Goal: Find specific page/section: Find specific page/section

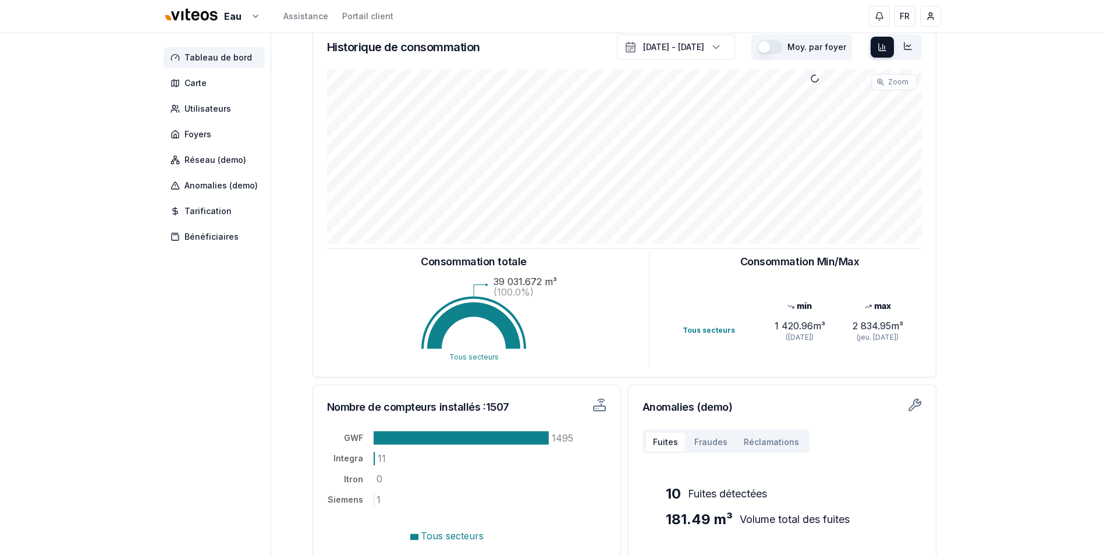
scroll to position [166, 0]
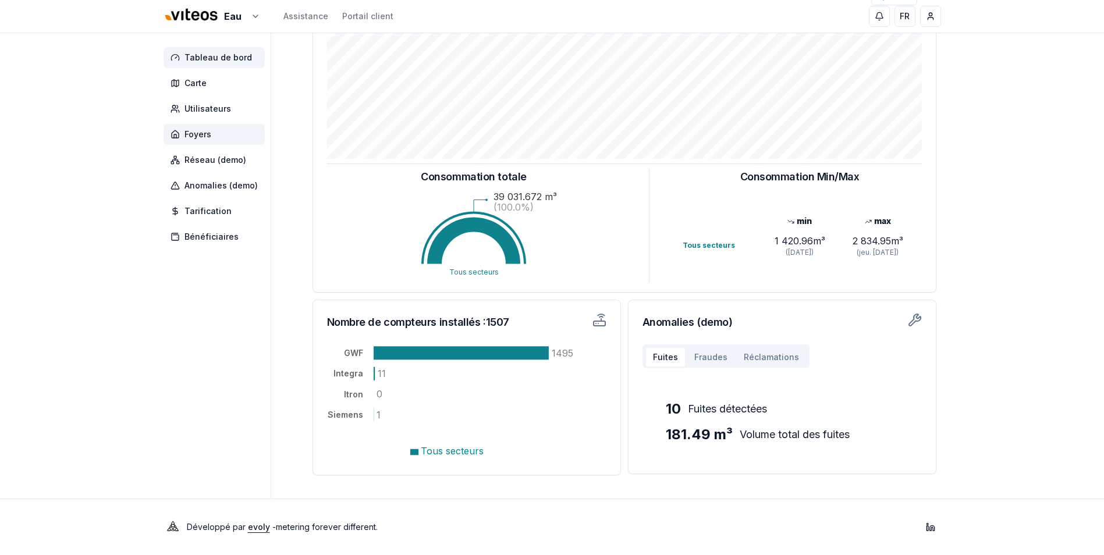
click at [210, 139] on span "Foyers" at bounding box center [197, 135] width 27 height 12
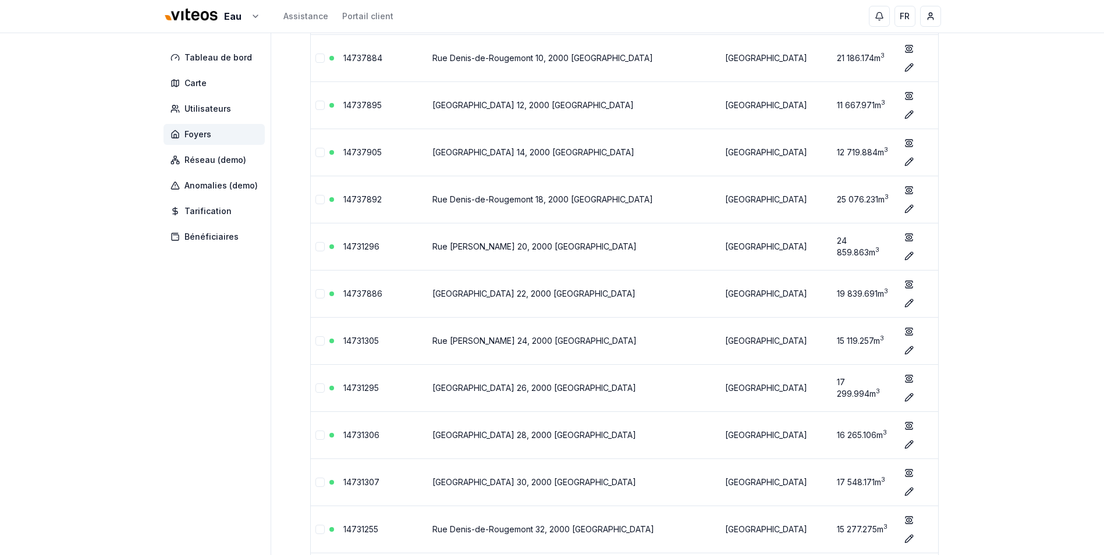
scroll to position [41756, 0]
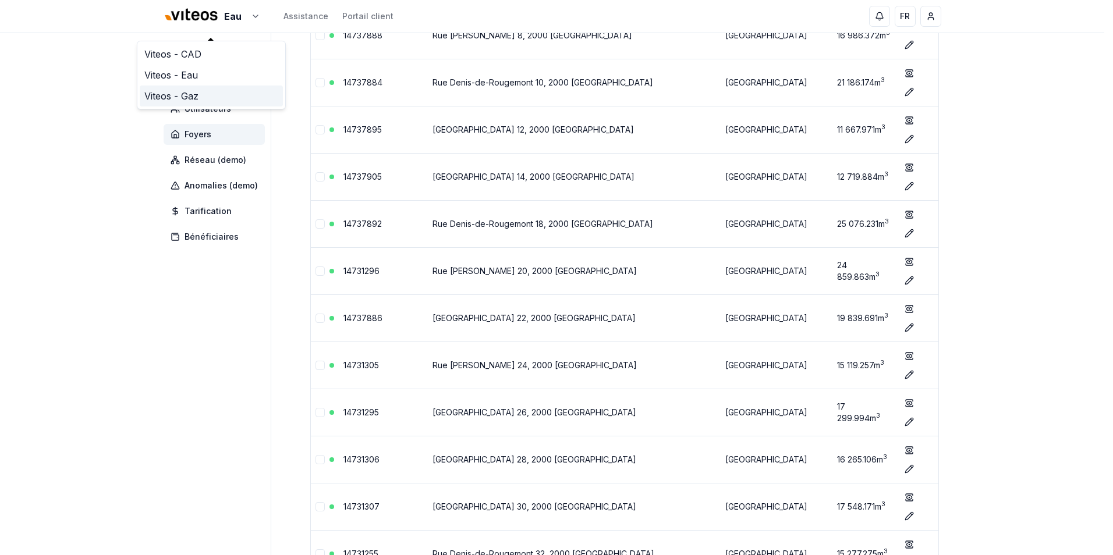
click at [184, 98] on link "Viteos - Gaz" at bounding box center [211, 96] width 143 height 21
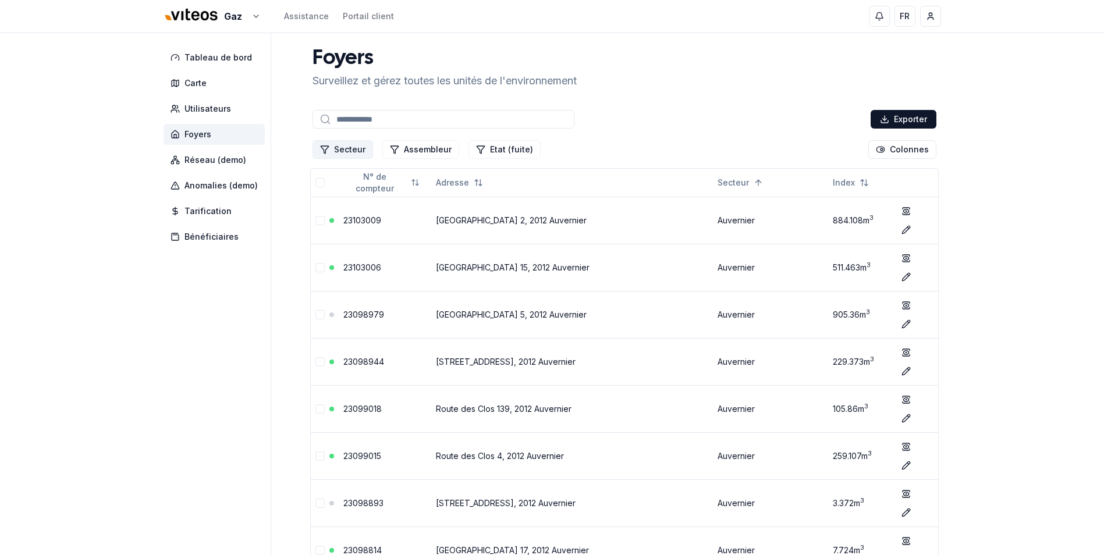
click at [347, 148] on button "Secteur" at bounding box center [342, 149] width 61 height 19
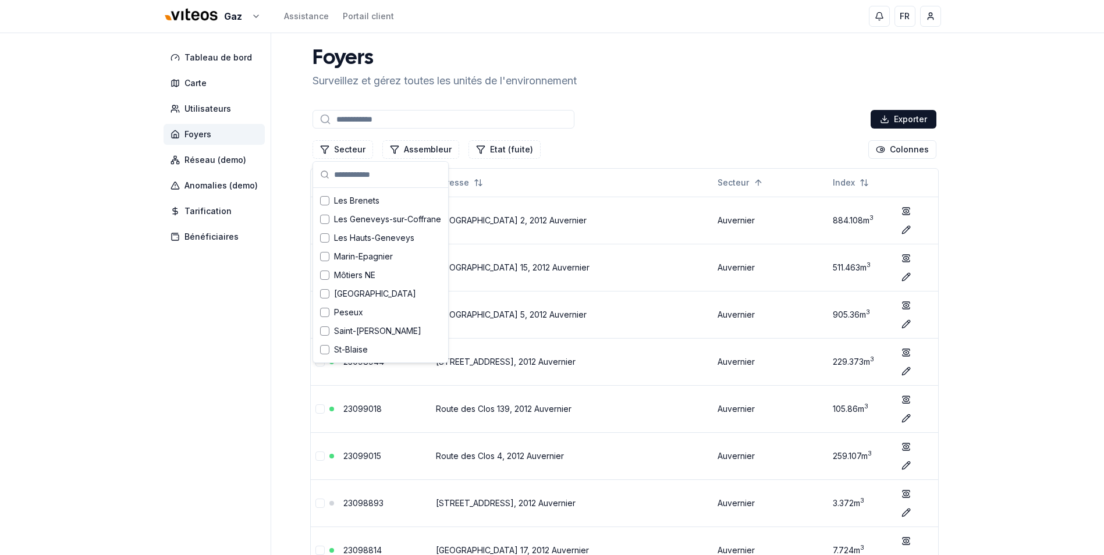
scroll to position [556, 0]
click at [371, 208] on div "Marin-Epagnier" at bounding box center [380, 202] width 130 height 19
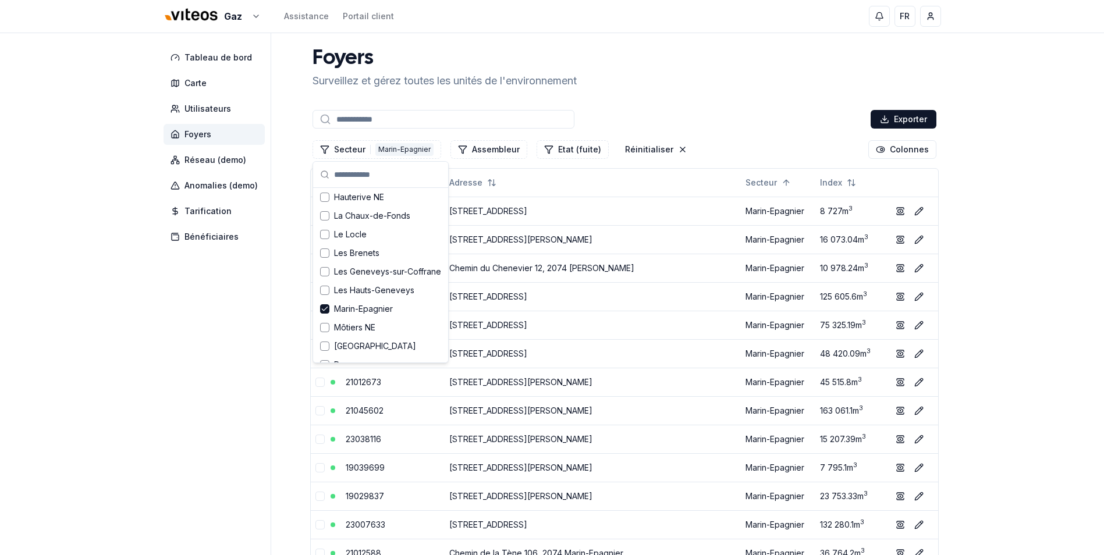
scroll to position [473, 0]
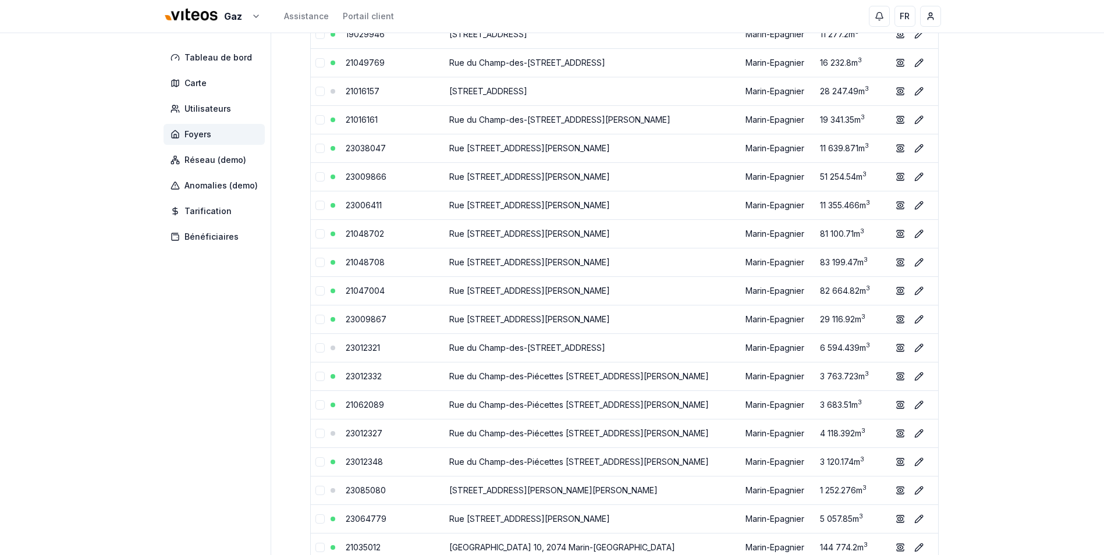
scroll to position [2965, 0]
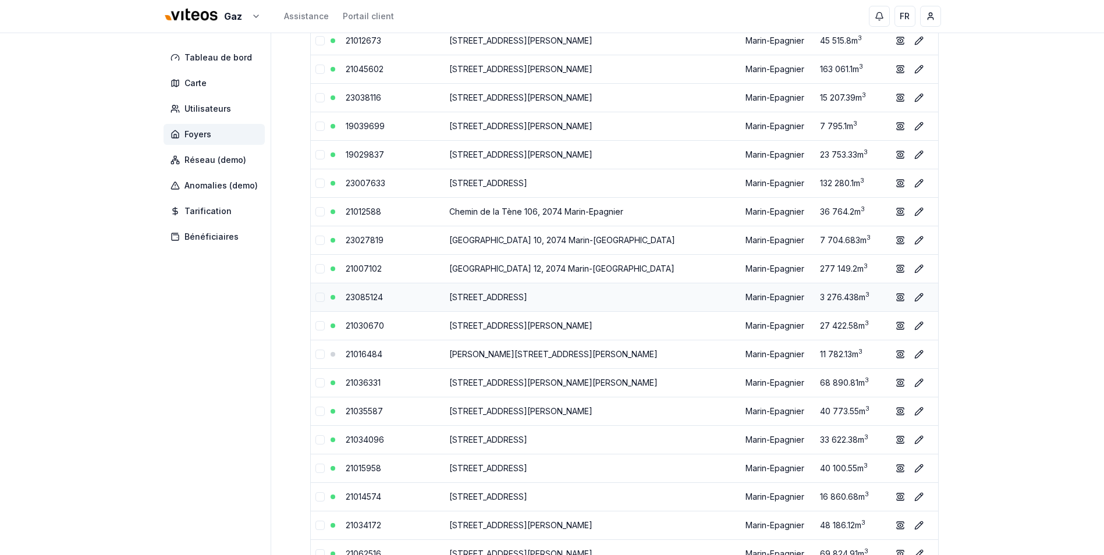
scroll to position [0, 0]
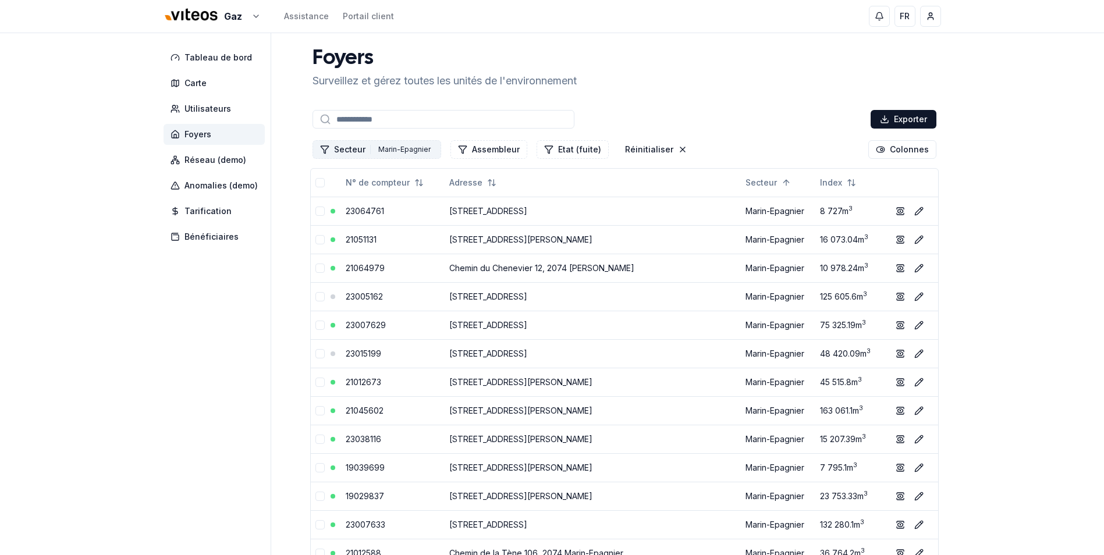
click at [344, 149] on button "Secteur 1 Marin-Epagnier" at bounding box center [376, 149] width 129 height 19
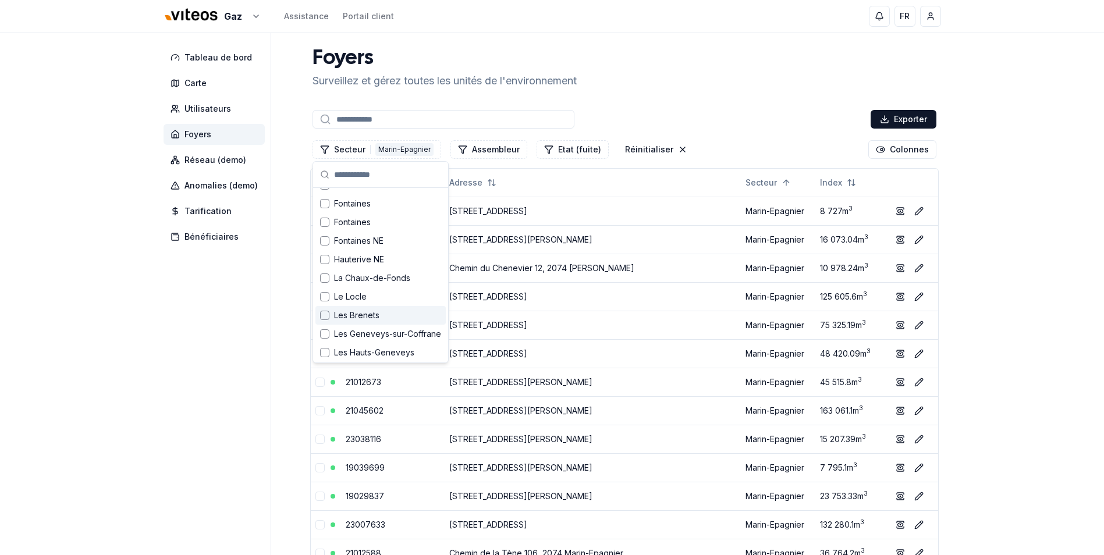
scroll to position [559, 0]
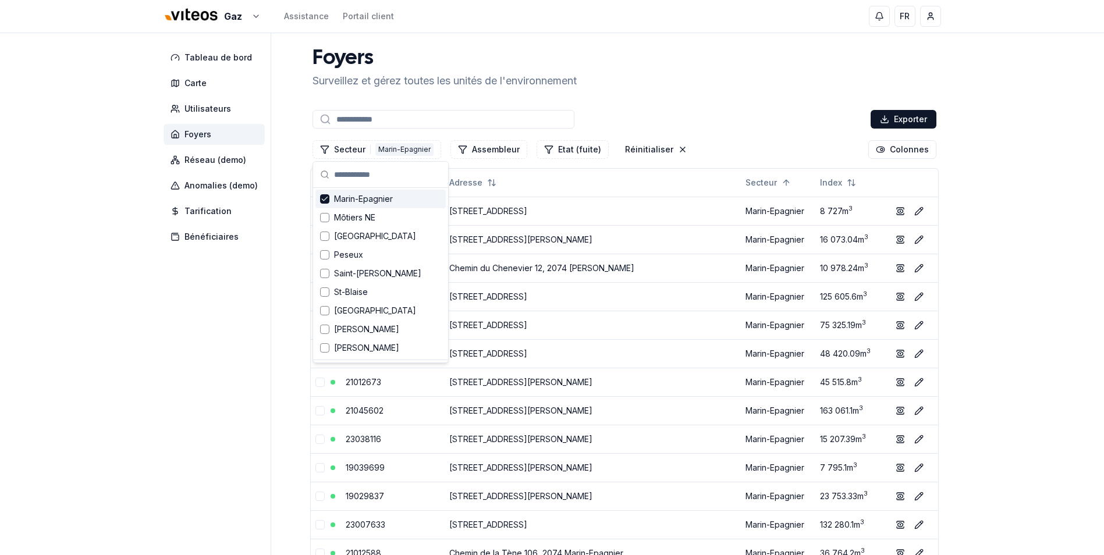
click at [323, 200] on icon "Suggestions" at bounding box center [324, 198] width 5 height 3
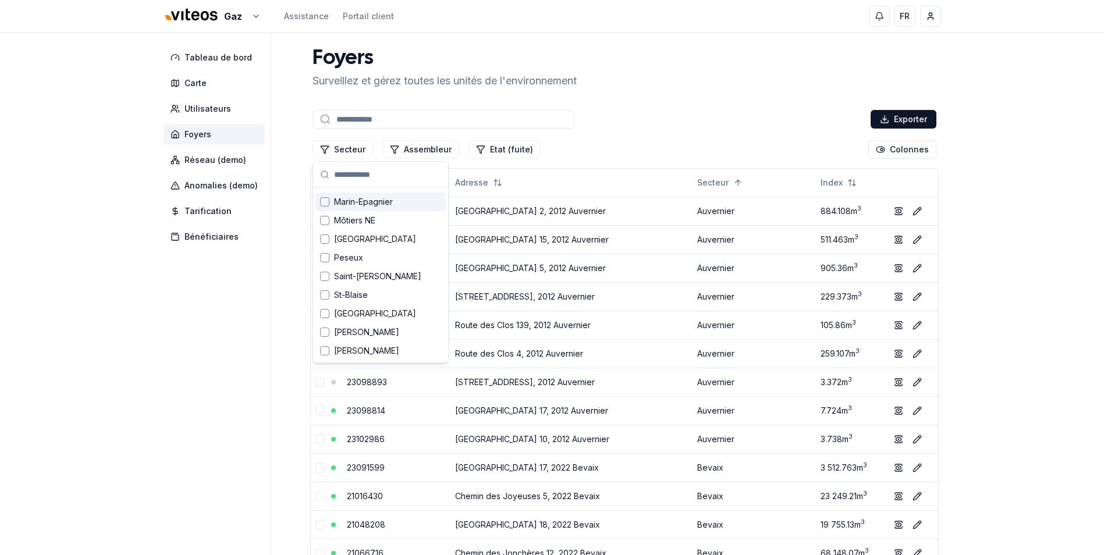
scroll to position [556, 0]
click at [414, 122] on input at bounding box center [443, 119] width 262 height 19
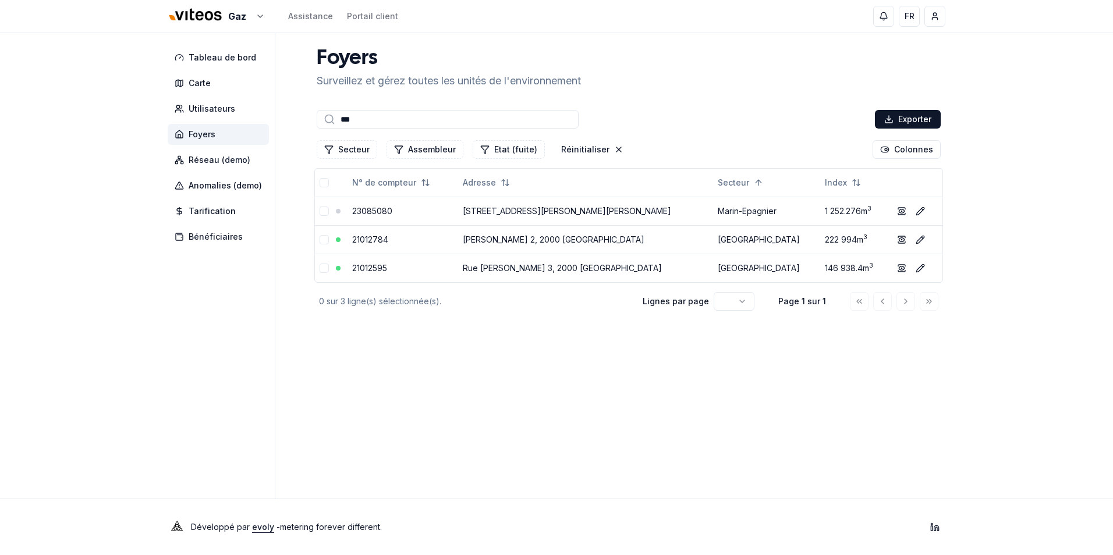
click at [392, 121] on input "***" at bounding box center [448, 119] width 262 height 19
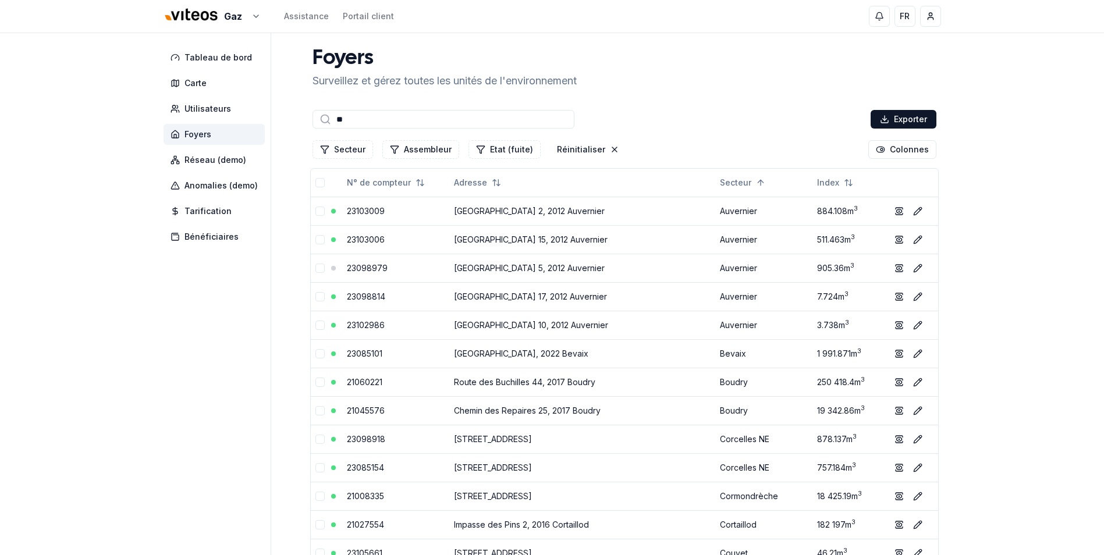
type input "*"
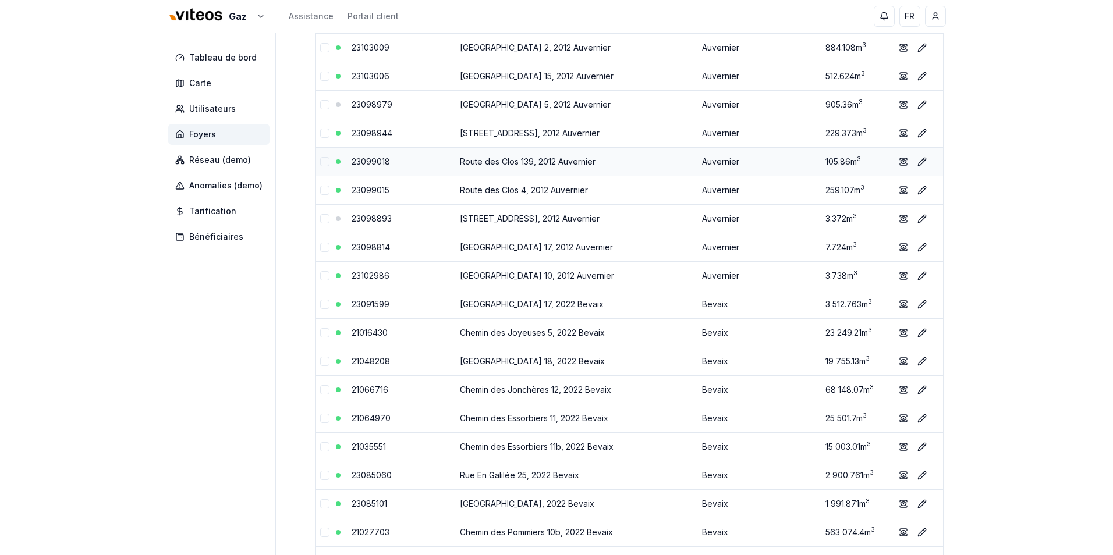
scroll to position [0, 0]
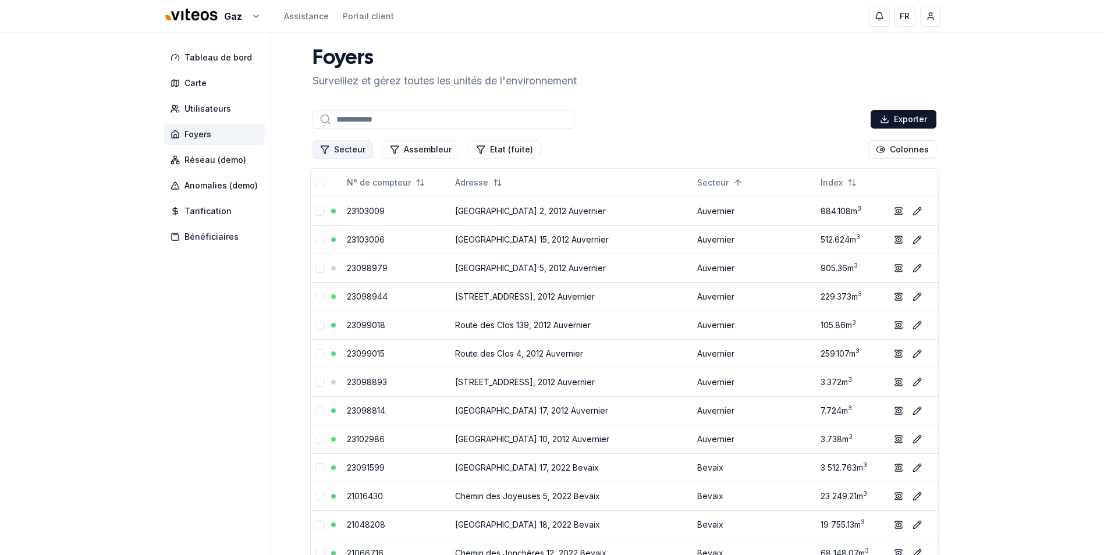
click at [355, 148] on button "Secteur" at bounding box center [342, 149] width 61 height 19
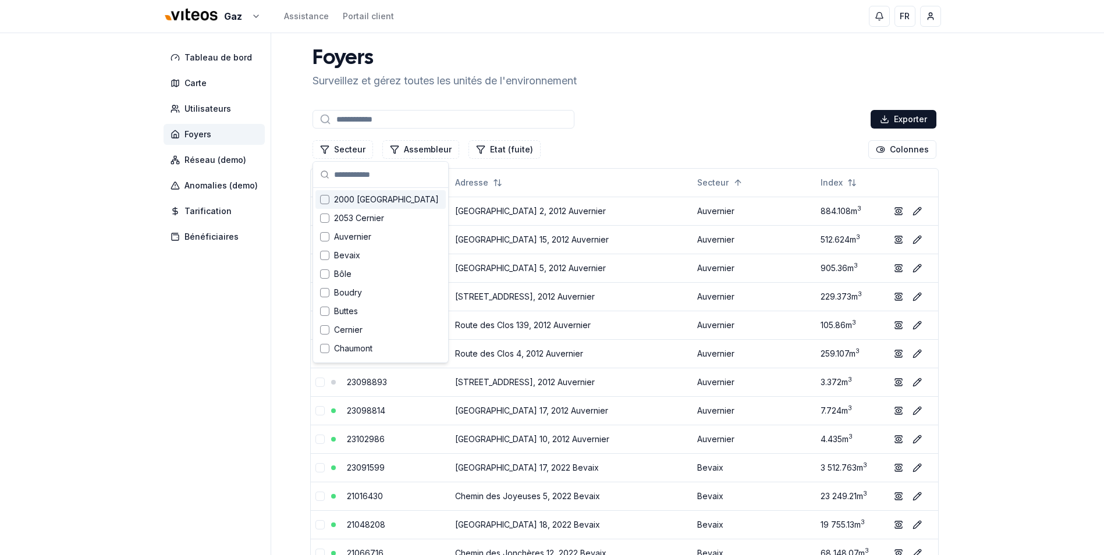
click at [399, 203] on div "2000 [GEOGRAPHIC_DATA]" at bounding box center [380, 199] width 130 height 19
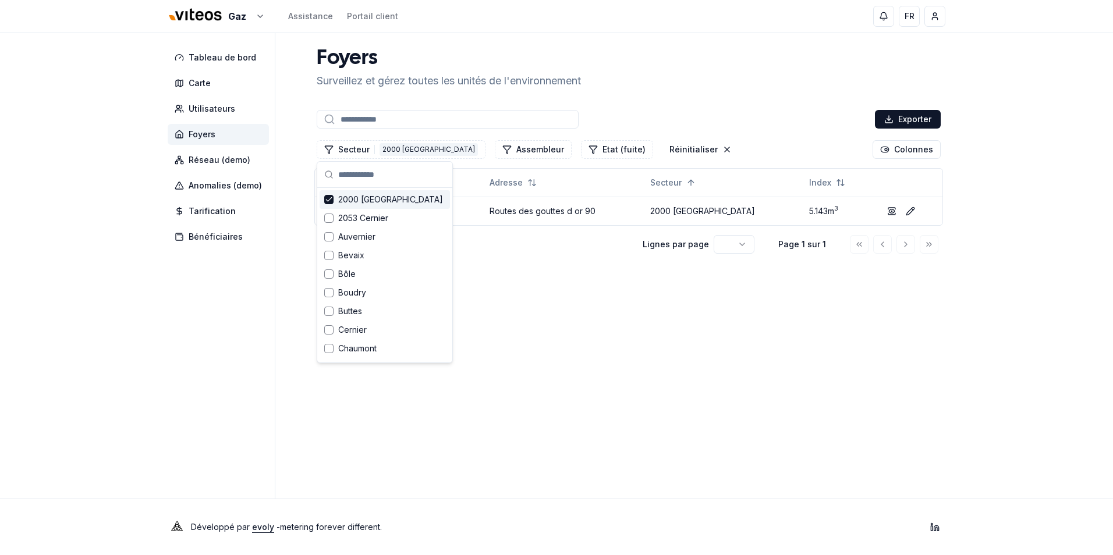
click at [388, 202] on span "2000 [GEOGRAPHIC_DATA]" at bounding box center [390, 200] width 105 height 12
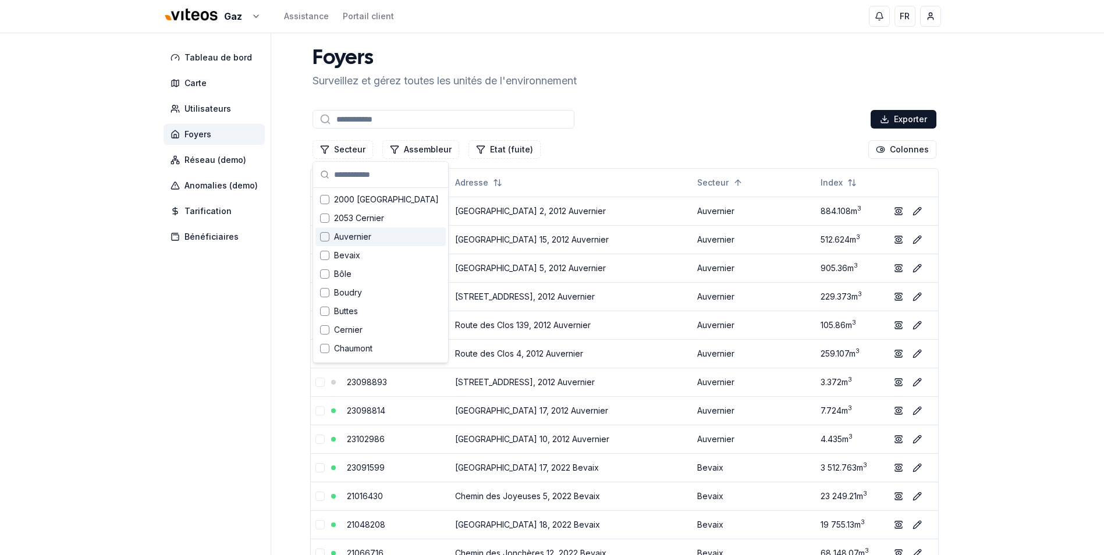
click at [366, 233] on span "Auvernier" at bounding box center [352, 237] width 37 height 12
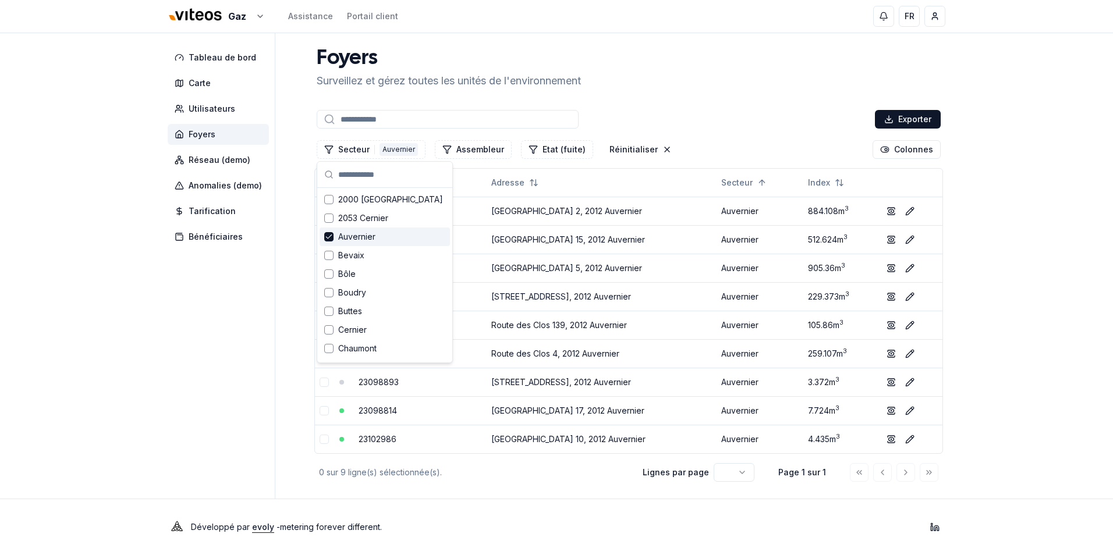
click at [366, 233] on span "Auvernier" at bounding box center [356, 237] width 37 height 12
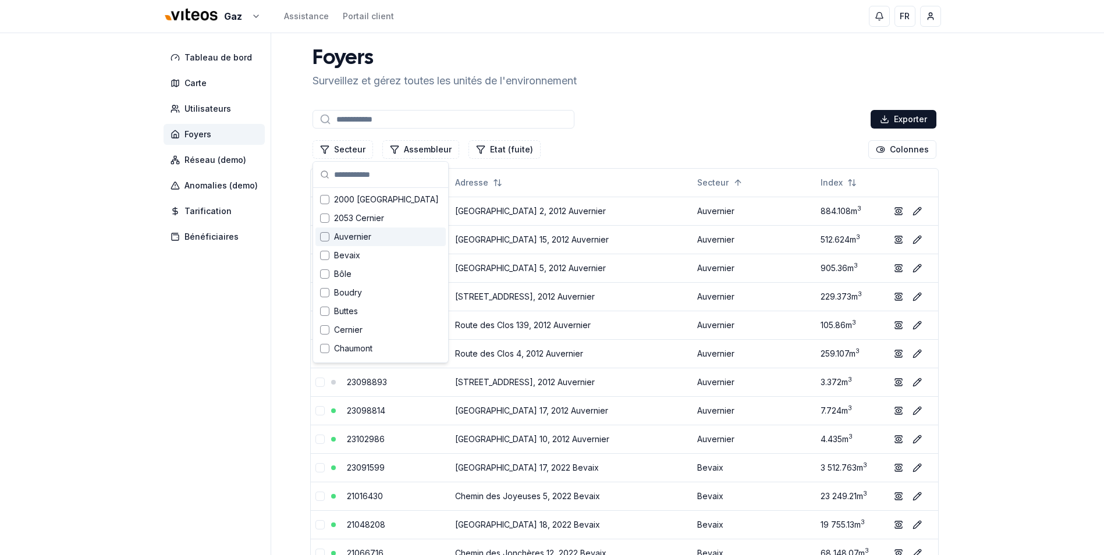
click at [368, 242] on span "Auvernier" at bounding box center [352, 237] width 37 height 12
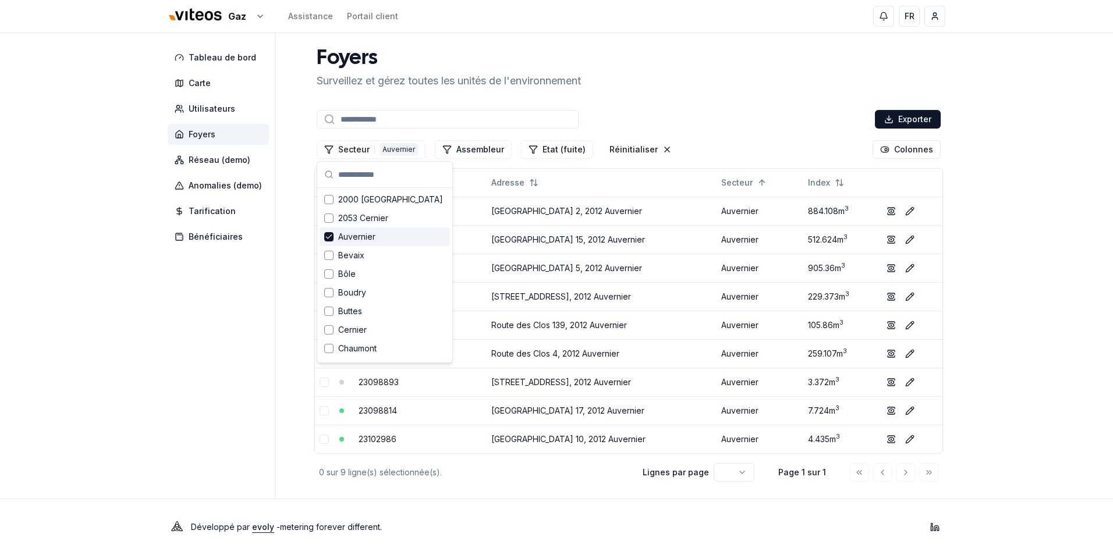
click at [368, 242] on span "Auvernier" at bounding box center [356, 237] width 37 height 12
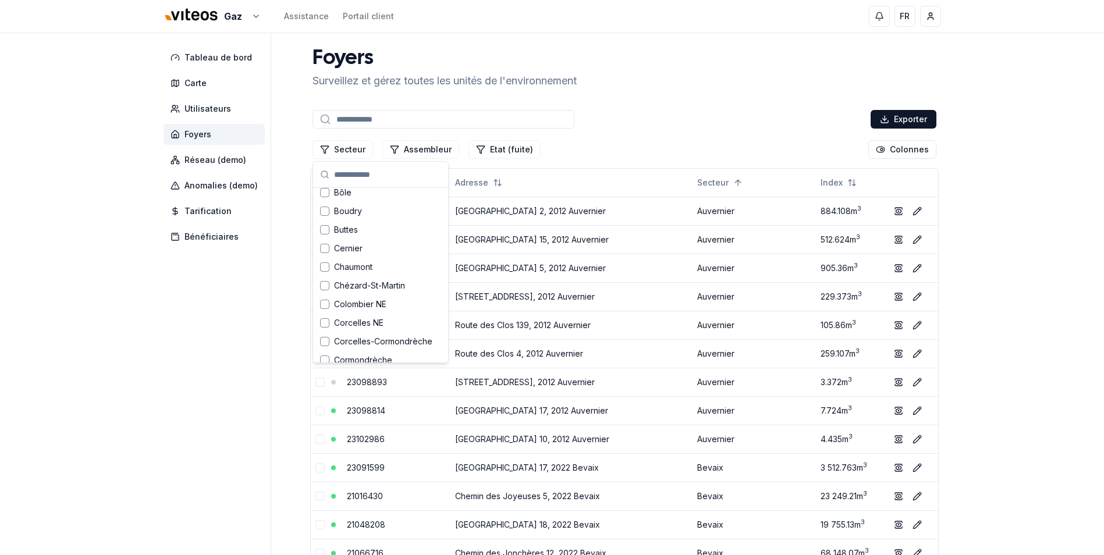
scroll to position [116, 0]
click at [364, 234] on span "Chaumont" at bounding box center [353, 232] width 38 height 12
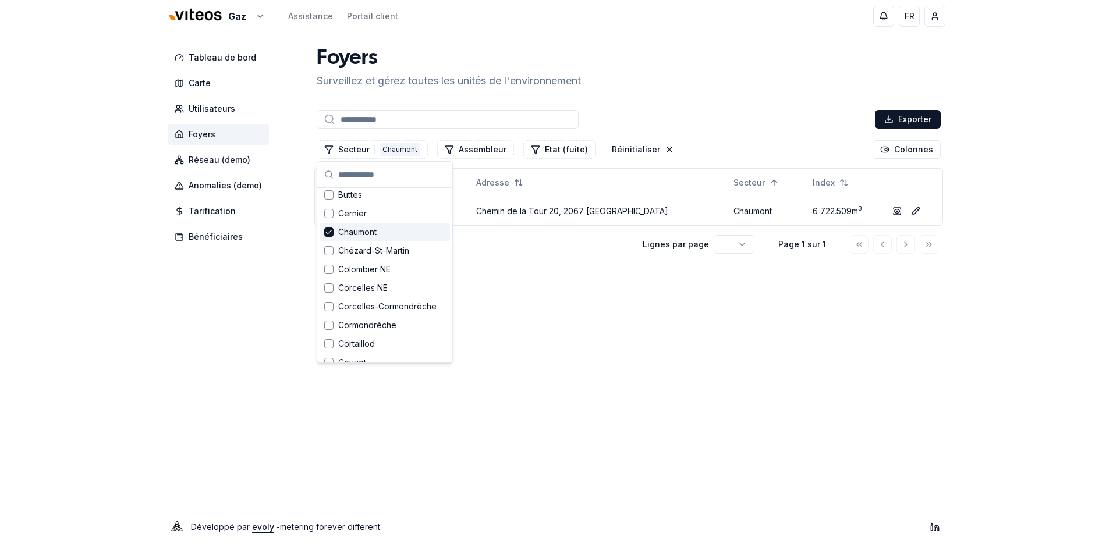
click at [364, 234] on span "Chaumont" at bounding box center [357, 232] width 38 height 12
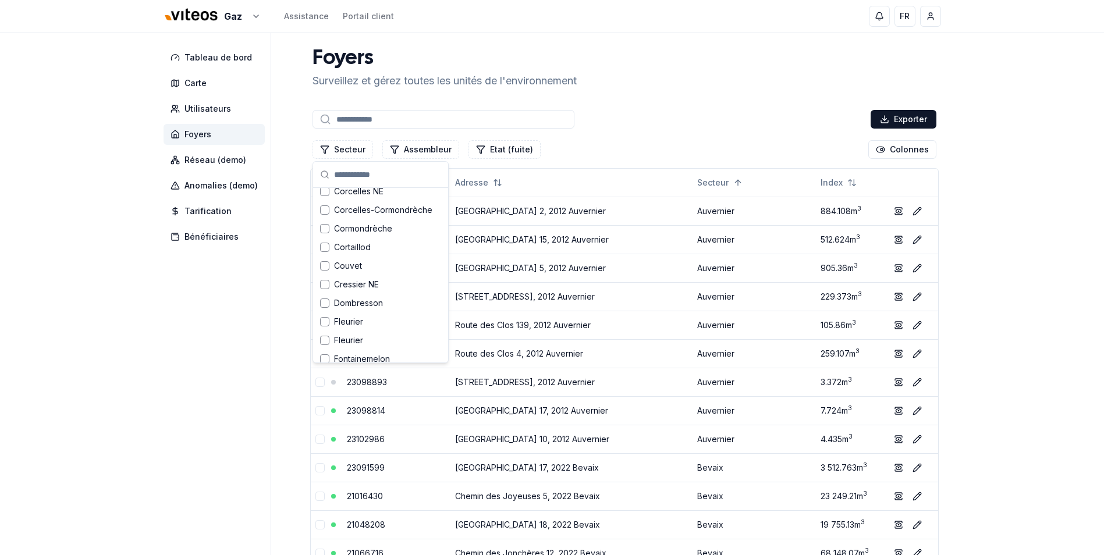
scroll to position [233, 0]
click at [381, 219] on div "Cortaillod" at bounding box center [380, 227] width 130 height 19
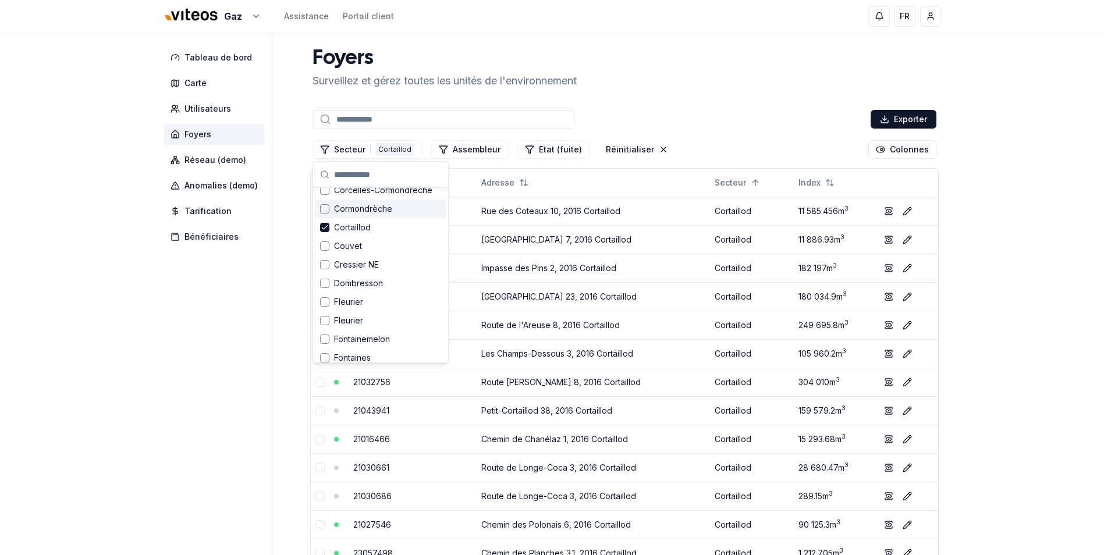
click at [382, 211] on span "Cormondrèche" at bounding box center [363, 209] width 58 height 12
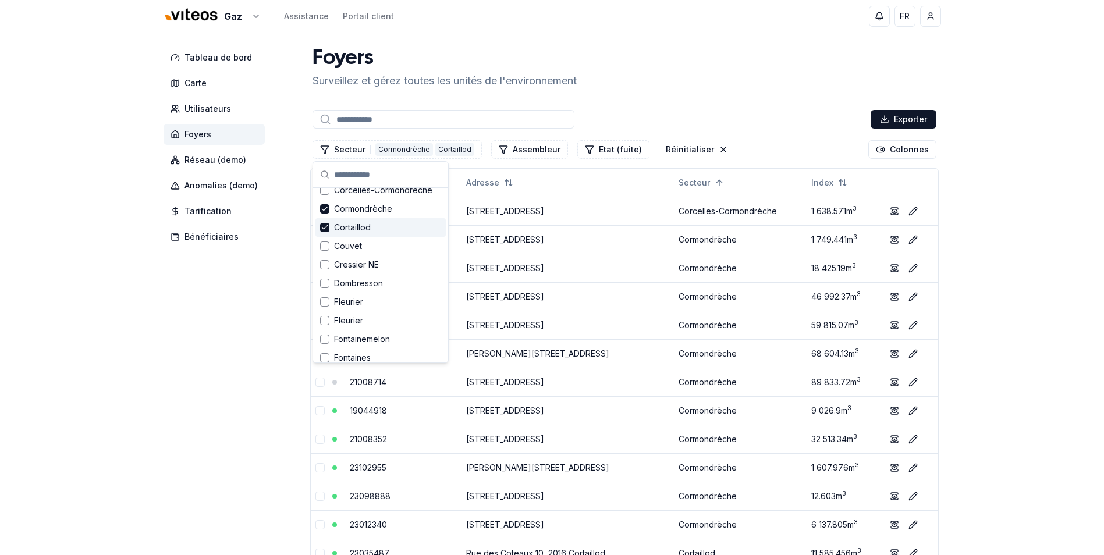
click at [368, 226] on span "Cortaillod" at bounding box center [352, 228] width 37 height 12
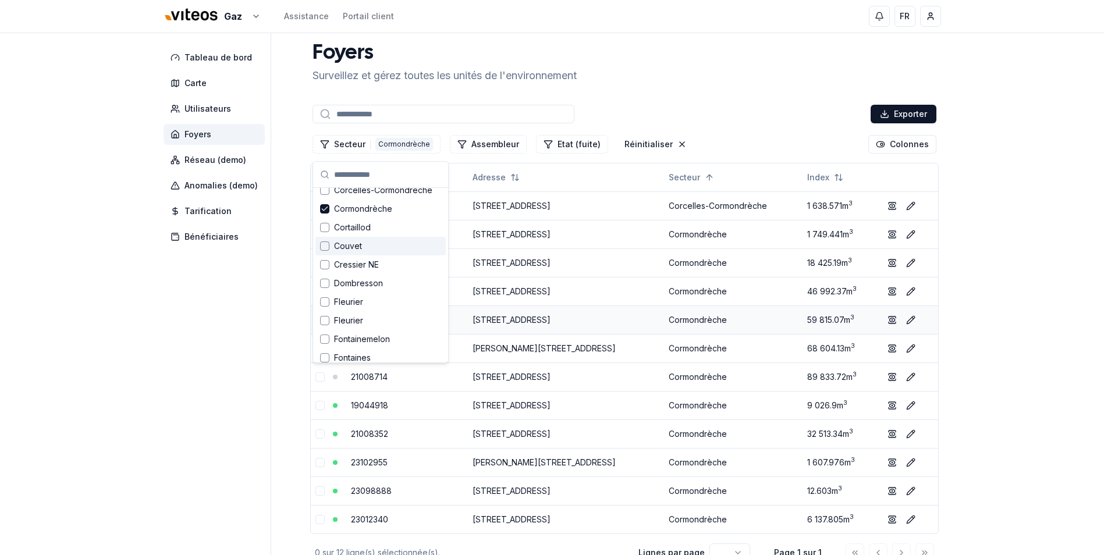
scroll to position [0, 0]
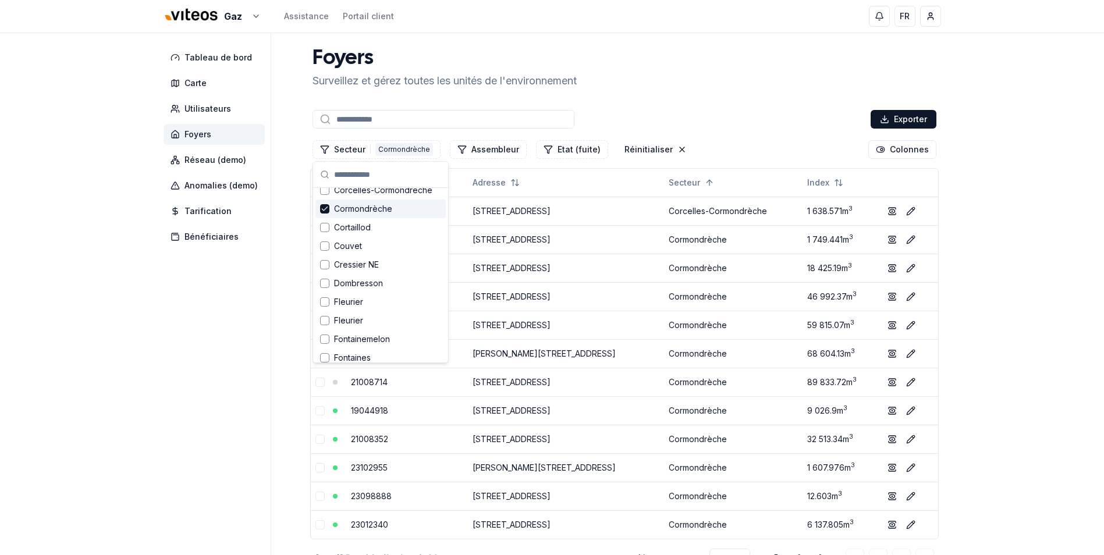
click at [372, 212] on span "Cormondrèche" at bounding box center [363, 209] width 58 height 12
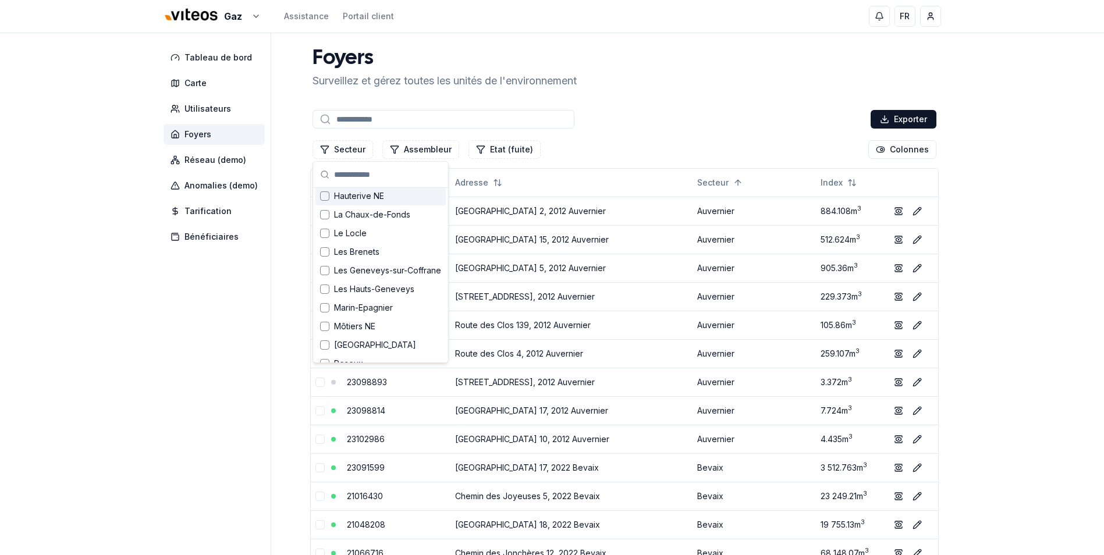
scroll to position [466, 0]
click at [366, 240] on span "Les Brenets" at bounding box center [356, 237] width 45 height 12
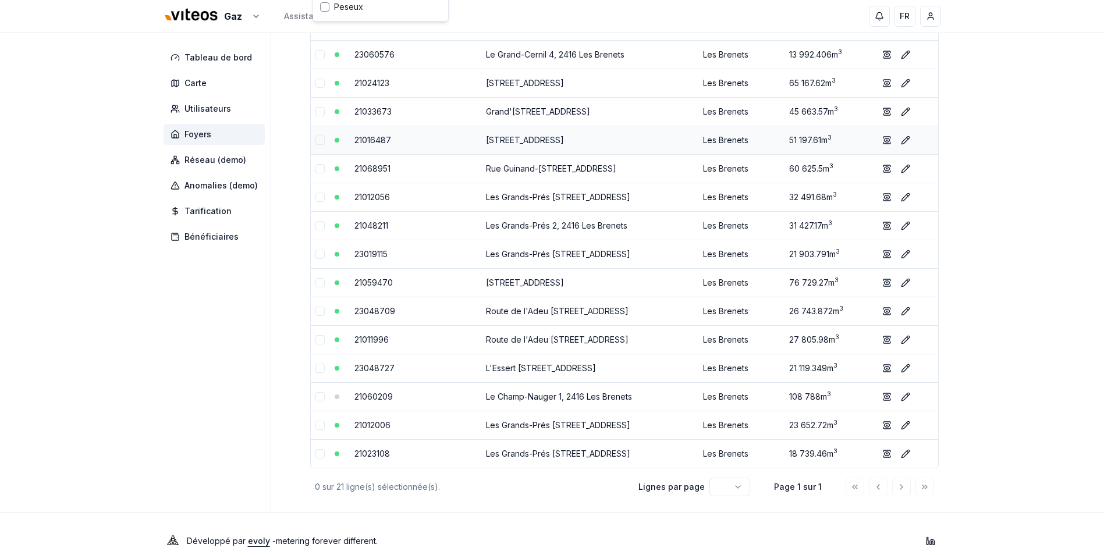
scroll to position [342, 0]
